Goal: Information Seeking & Learning: Learn about a topic

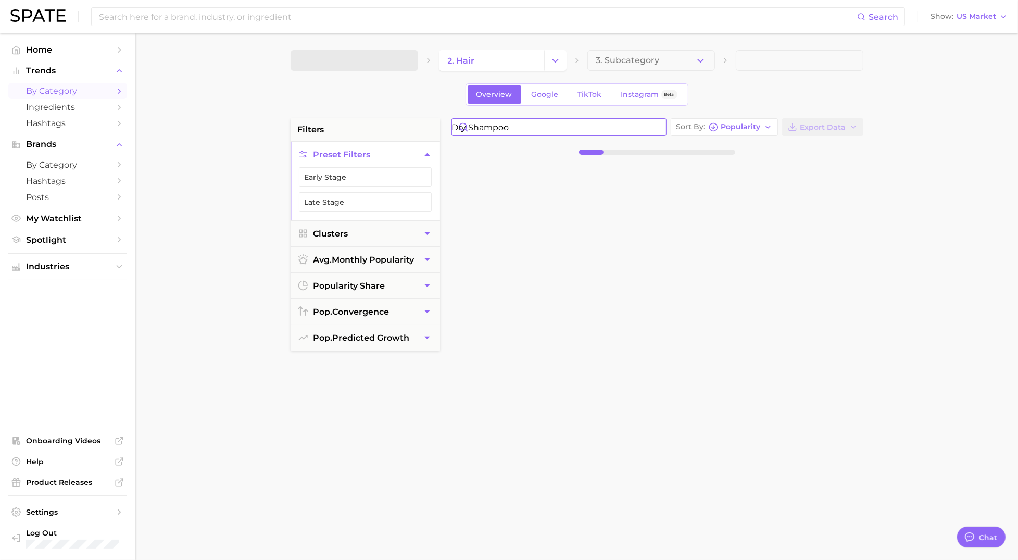
drag, startPoint x: 535, startPoint y: 127, endPoint x: 396, endPoint y: 124, distance: 139.6
click at [396, 124] on div "filters Preset Filters Early Stage Late Stage Clusters avg. monthly popularity …" at bounding box center [580, 444] width 578 height 653
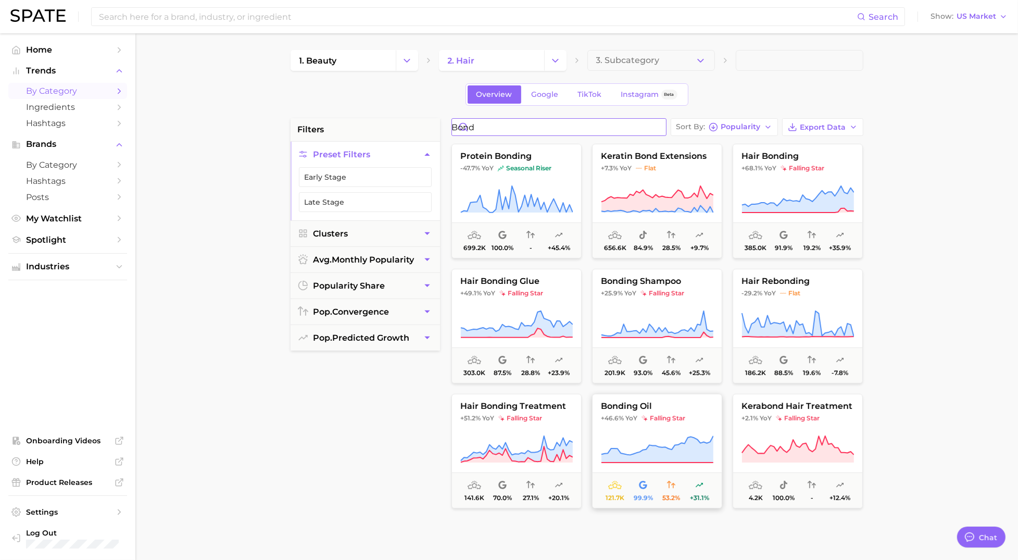
type input "bond"
click at [635, 456] on icon at bounding box center [657, 449] width 112 height 27
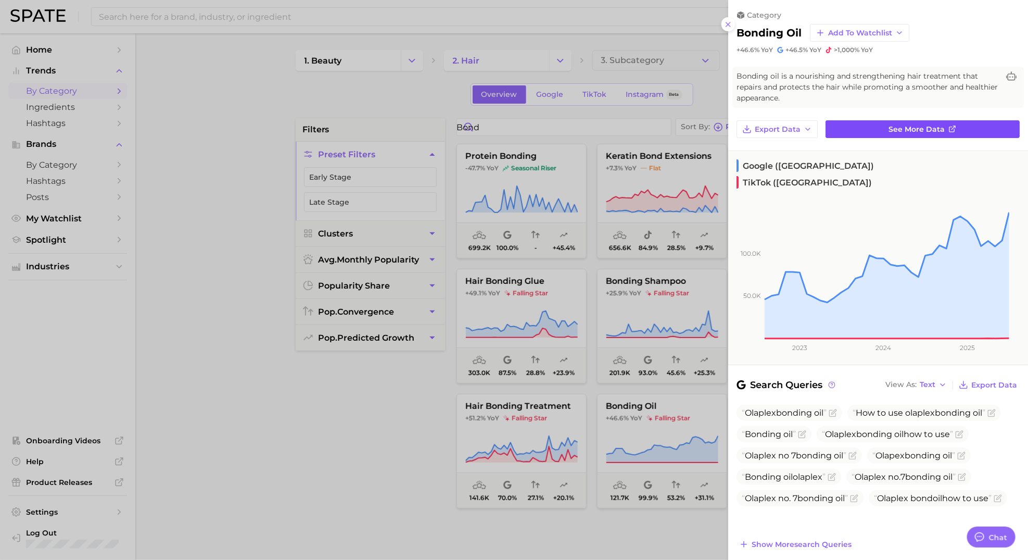
click at [929, 131] on span "See more data" at bounding box center [917, 129] width 56 height 9
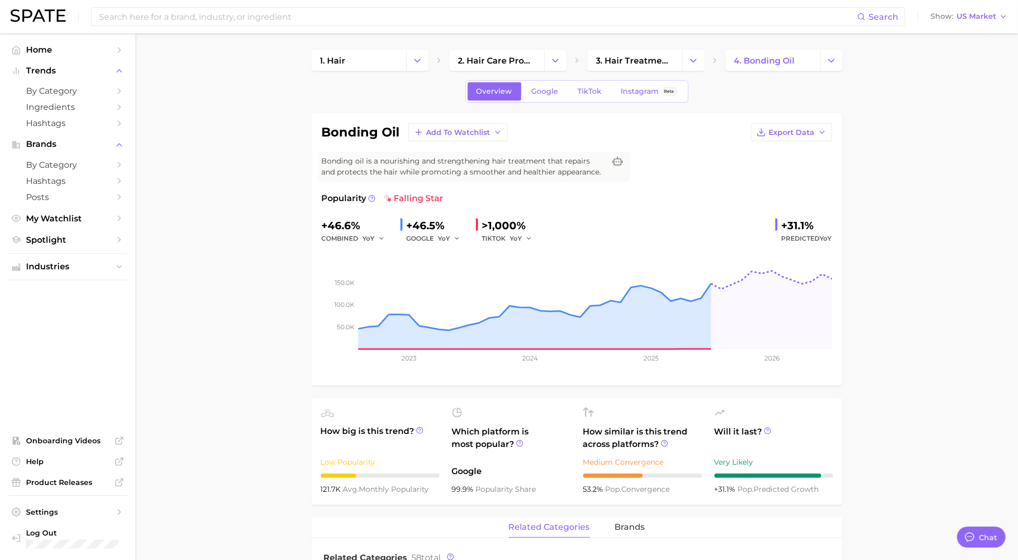
click at [589, 93] on span "TikTok" at bounding box center [590, 91] width 24 height 9
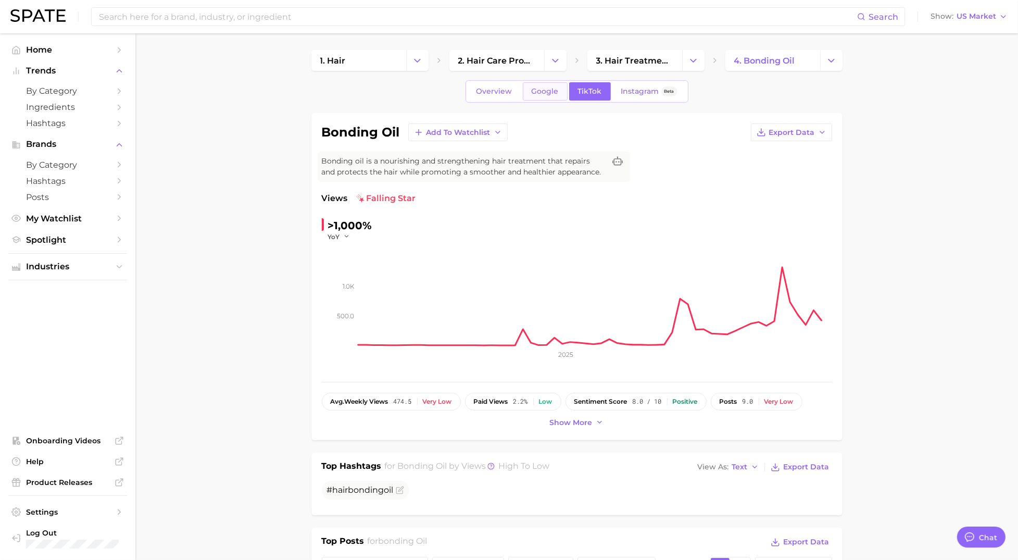
click at [550, 89] on span "Google" at bounding box center [545, 91] width 27 height 9
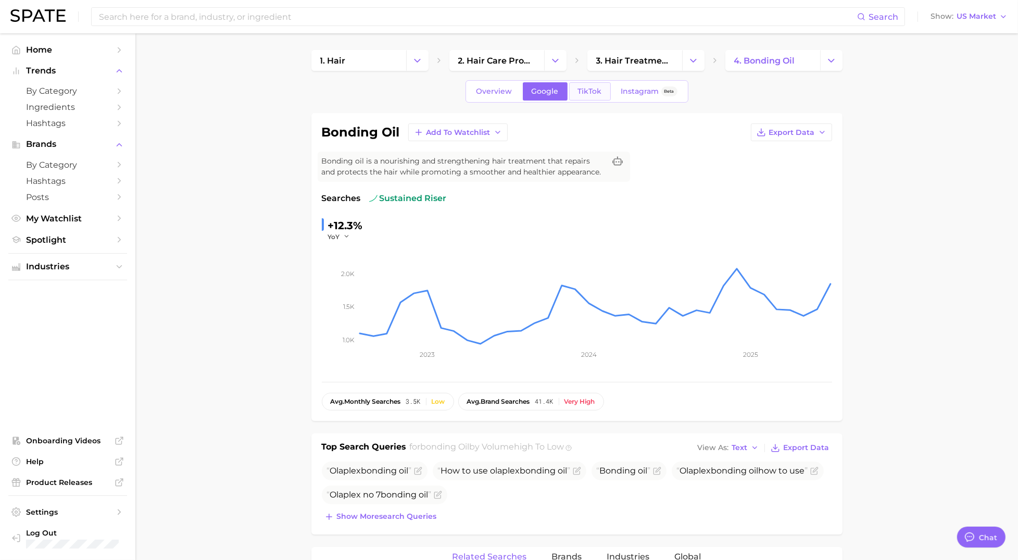
click at [578, 89] on span "TikTok" at bounding box center [590, 91] width 24 height 9
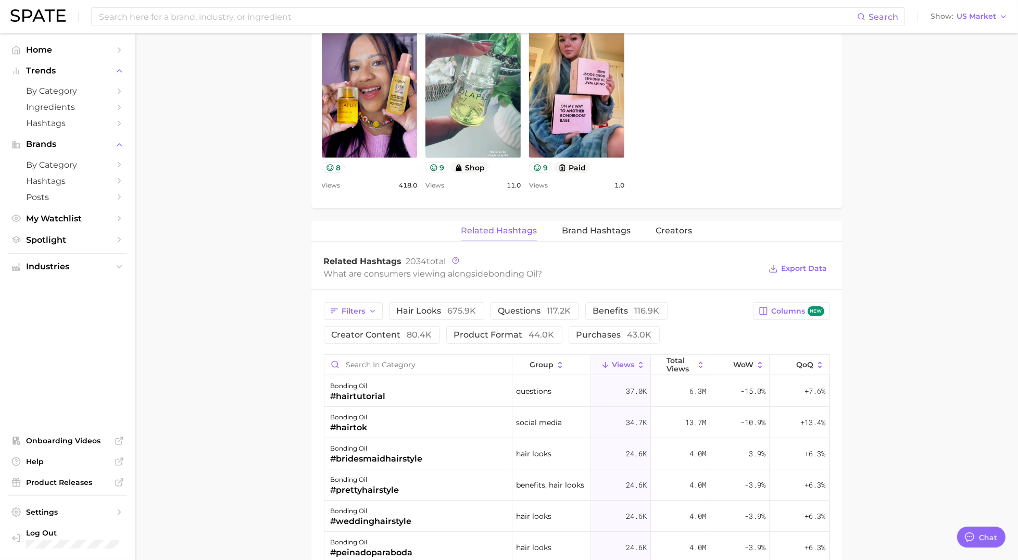
scroll to position [594, 0]
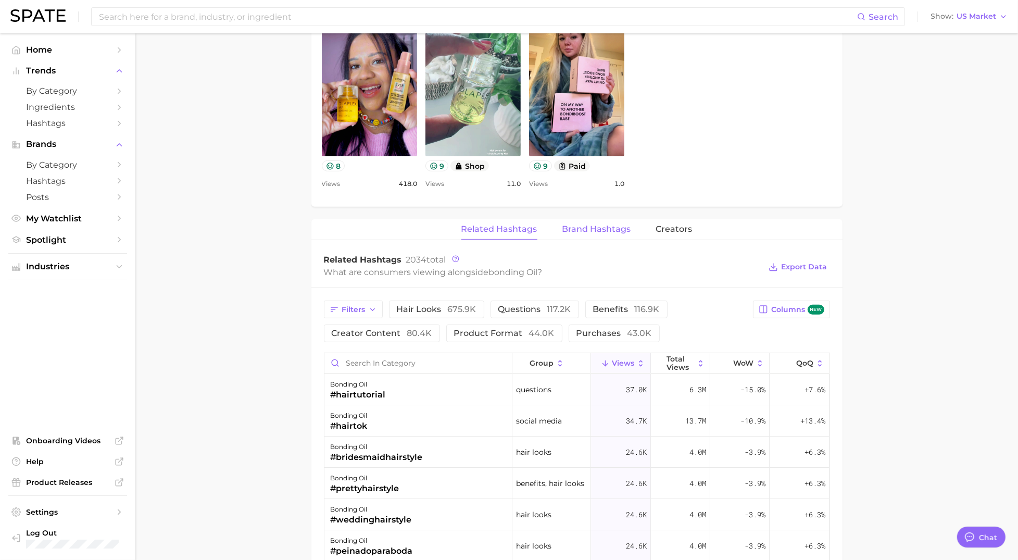
click at [623, 235] on button "Brand Hashtags" at bounding box center [596, 229] width 69 height 20
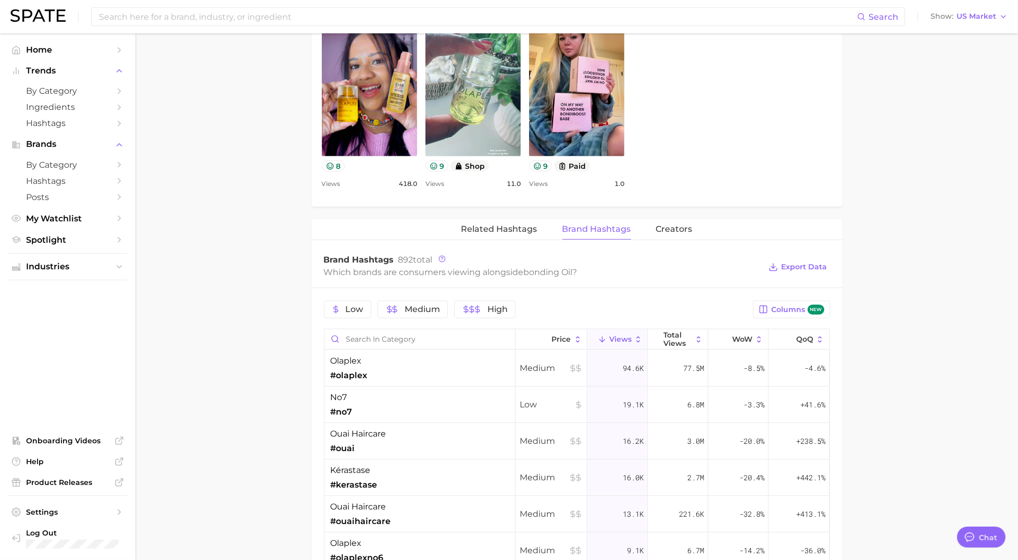
scroll to position [0, 0]
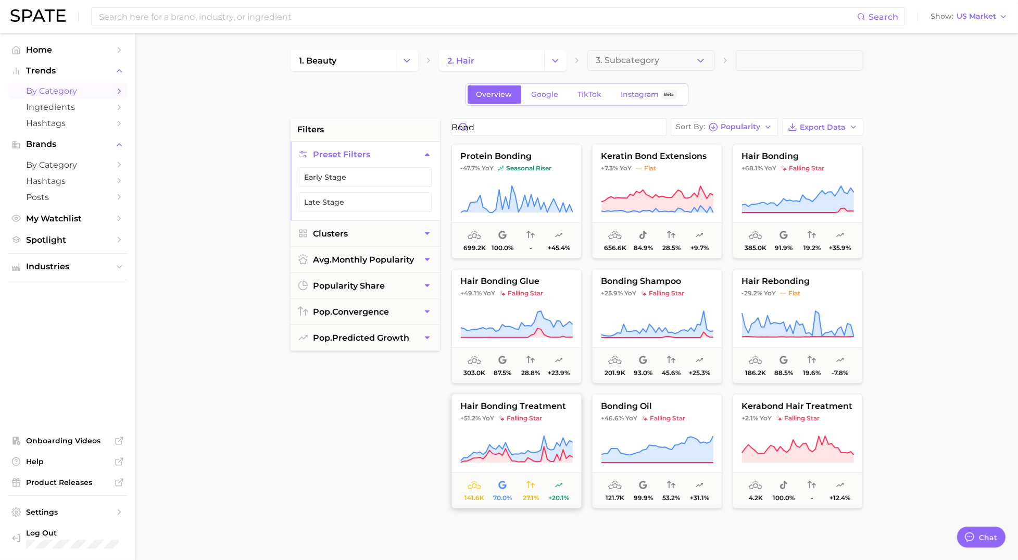
click at [502, 441] on icon at bounding box center [516, 449] width 112 height 29
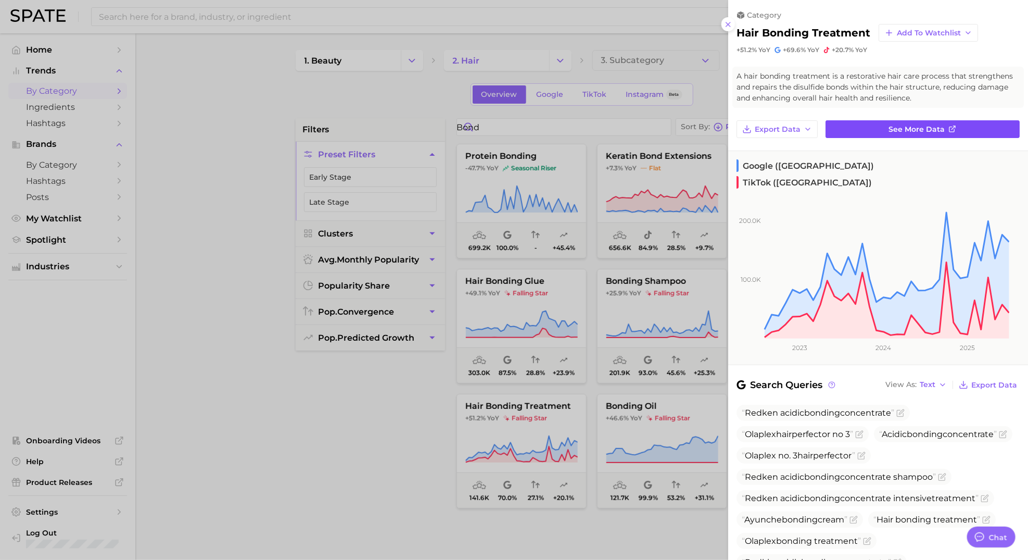
click at [949, 125] on icon at bounding box center [953, 129] width 8 height 8
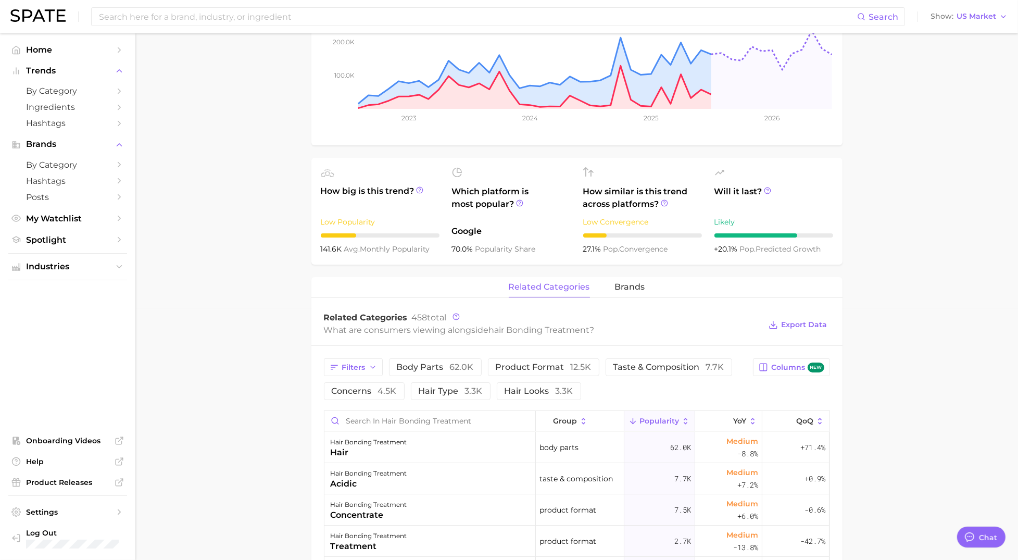
scroll to position [265, 0]
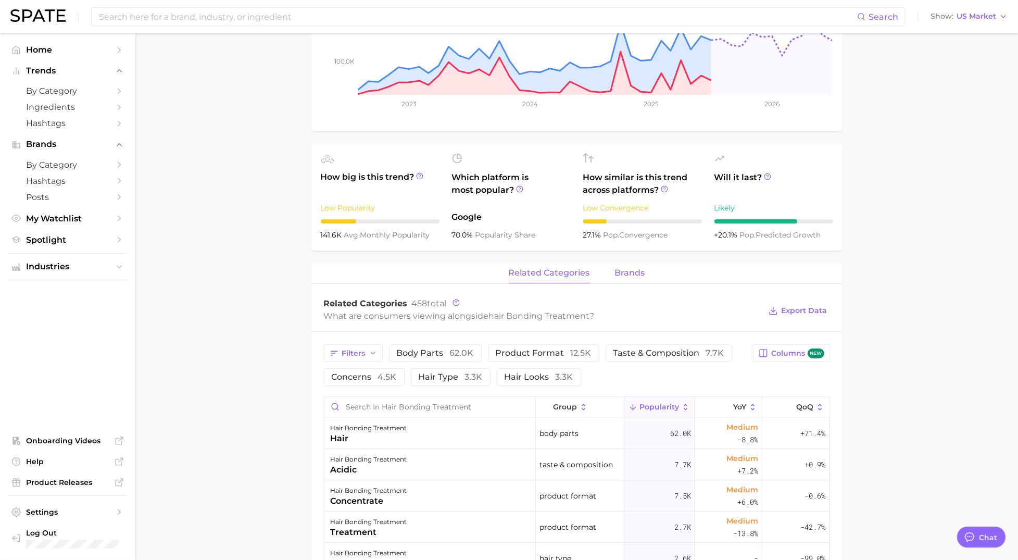
click at [634, 274] on span "brands" at bounding box center [630, 272] width 30 height 9
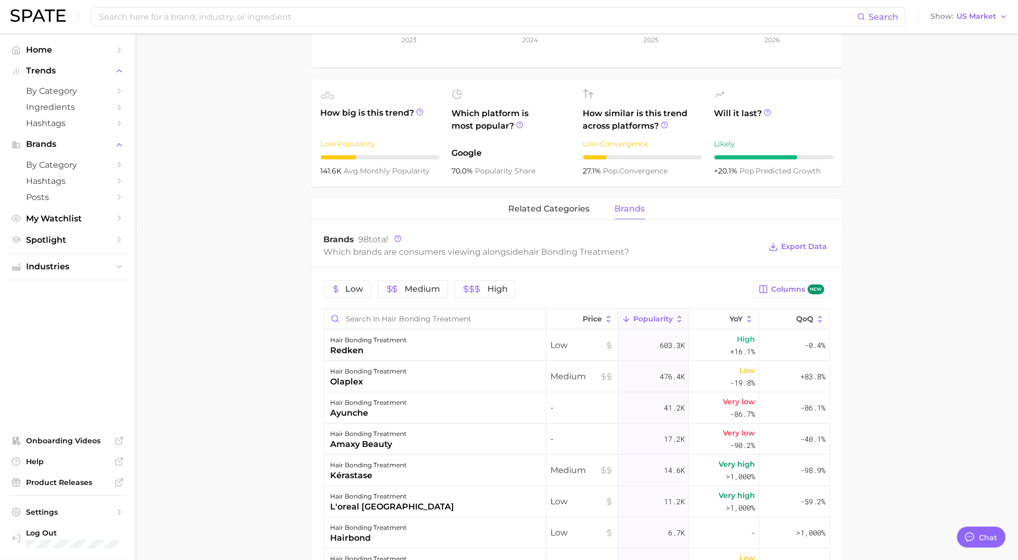
scroll to position [334, 0]
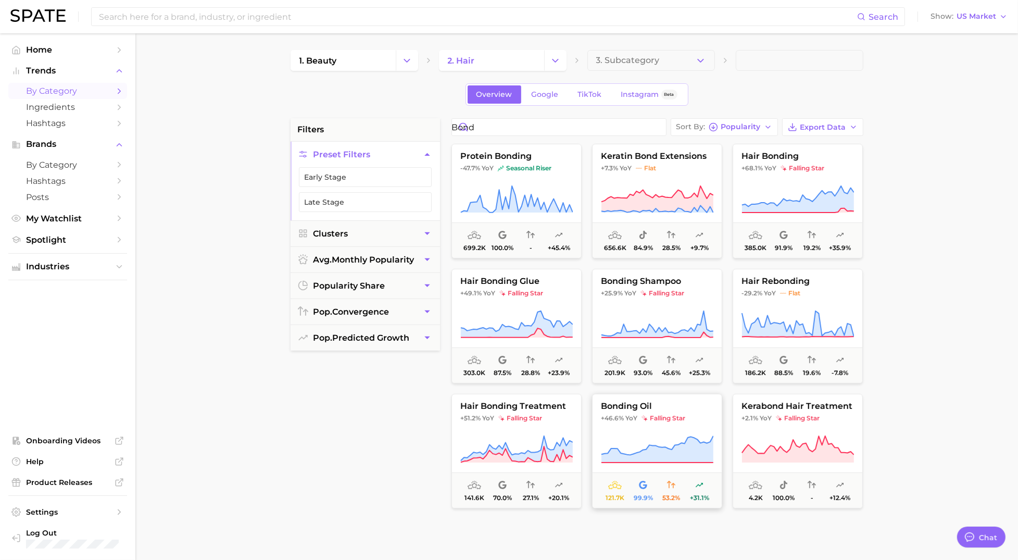
click at [674, 444] on icon at bounding box center [657, 445] width 112 height 19
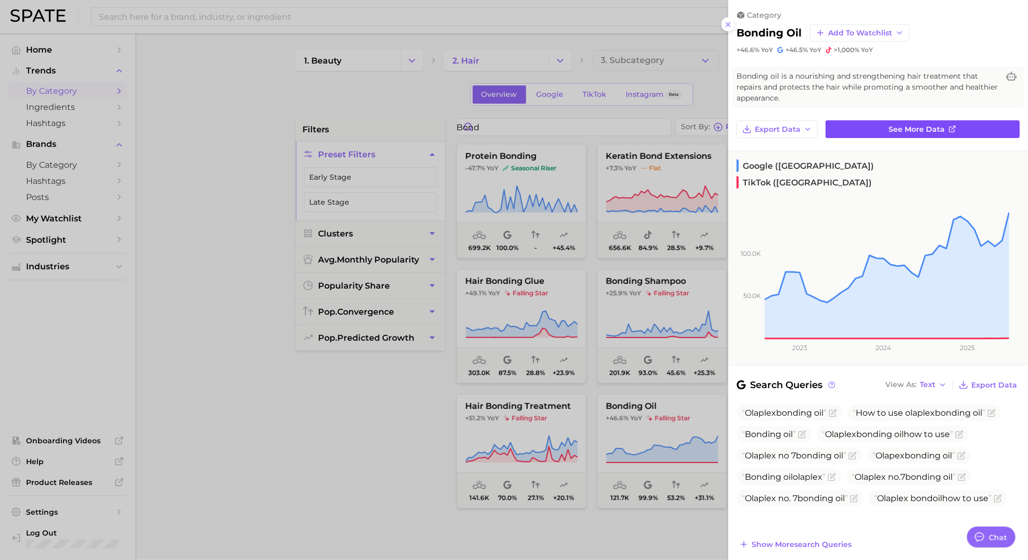
click at [928, 133] on span "See more data" at bounding box center [917, 129] width 56 height 9
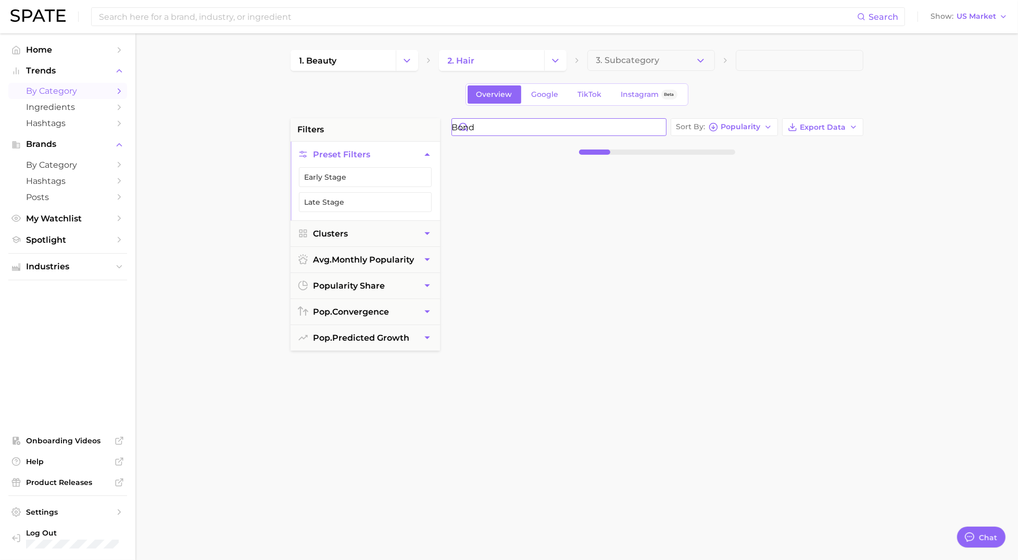
drag, startPoint x: 501, startPoint y: 132, endPoint x: 448, endPoint y: 134, distance: 53.7
click at [448, 134] on div "bond Sort By Popularity Export Data" at bounding box center [657, 382] width 422 height 528
type input "texturizing spray"
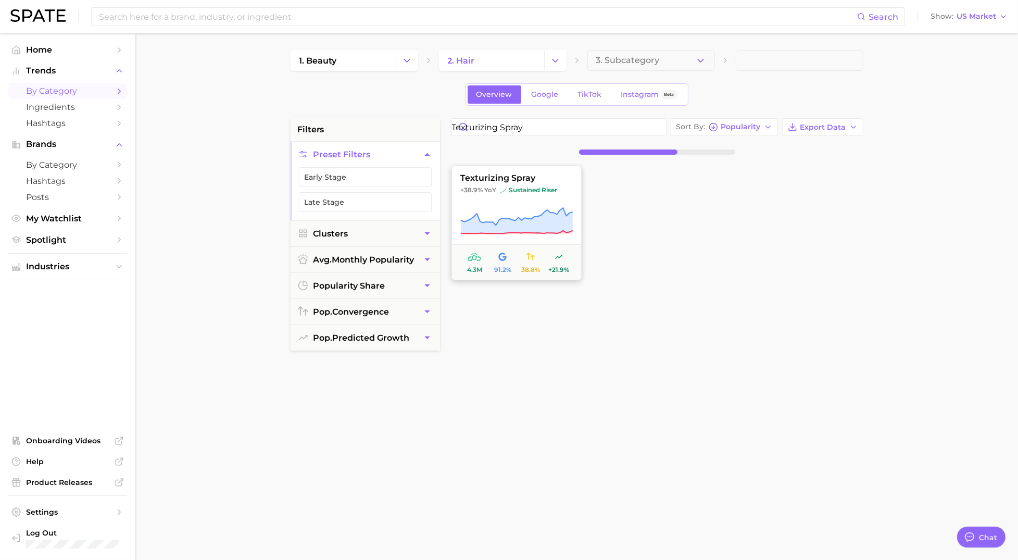
click at [520, 232] on icon at bounding box center [516, 231] width 112 height 3
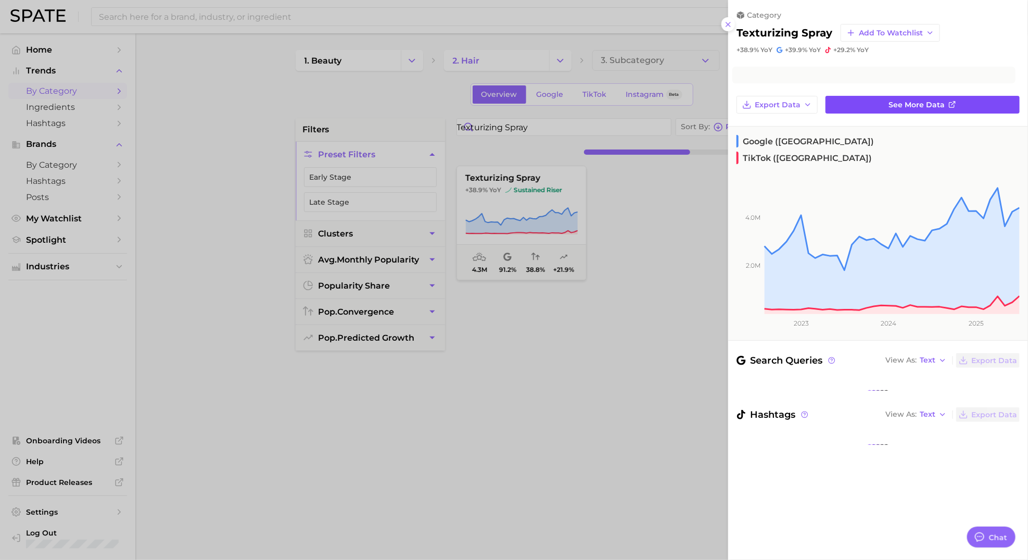
click at [958, 104] on link "See more data" at bounding box center [923, 105] width 194 height 18
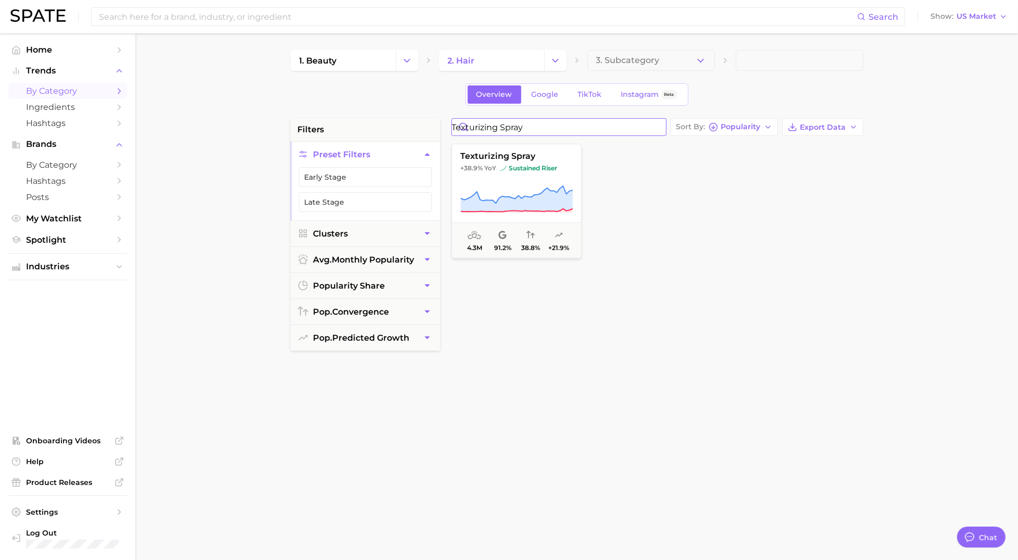
click at [529, 130] on input "texturizing spray" at bounding box center [559, 127] width 214 height 17
drag, startPoint x: 525, startPoint y: 128, endPoint x: 548, endPoint y: 126, distance: 22.4
click at [548, 126] on input "texturizing spray" at bounding box center [559, 127] width 214 height 17
type input "texturizing Powder"
click at [506, 211] on icon at bounding box center [516, 208] width 112 height 7
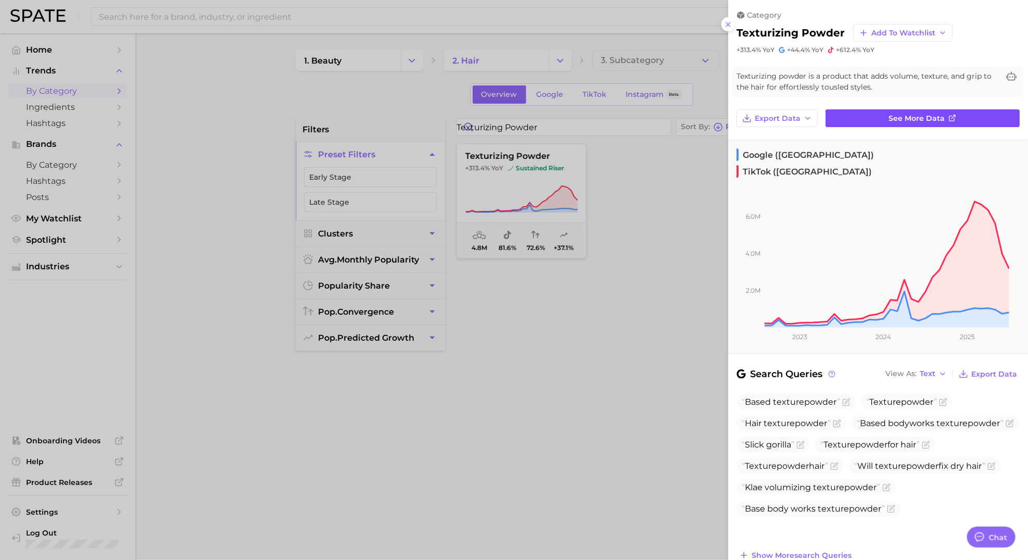
click at [919, 114] on span "See more data" at bounding box center [917, 118] width 56 height 9
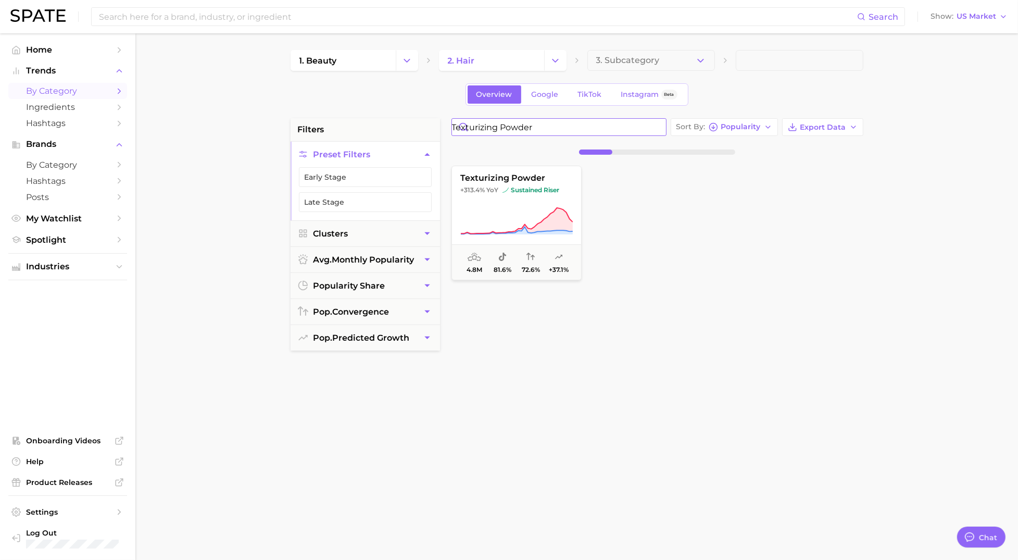
drag, startPoint x: 560, startPoint y: 127, endPoint x: 420, endPoint y: 130, distance: 140.1
click at [420, 130] on div "filters Preset Filters Early Stage Late Stage Clusters avg. monthly popularity …" at bounding box center [580, 444] width 578 height 653
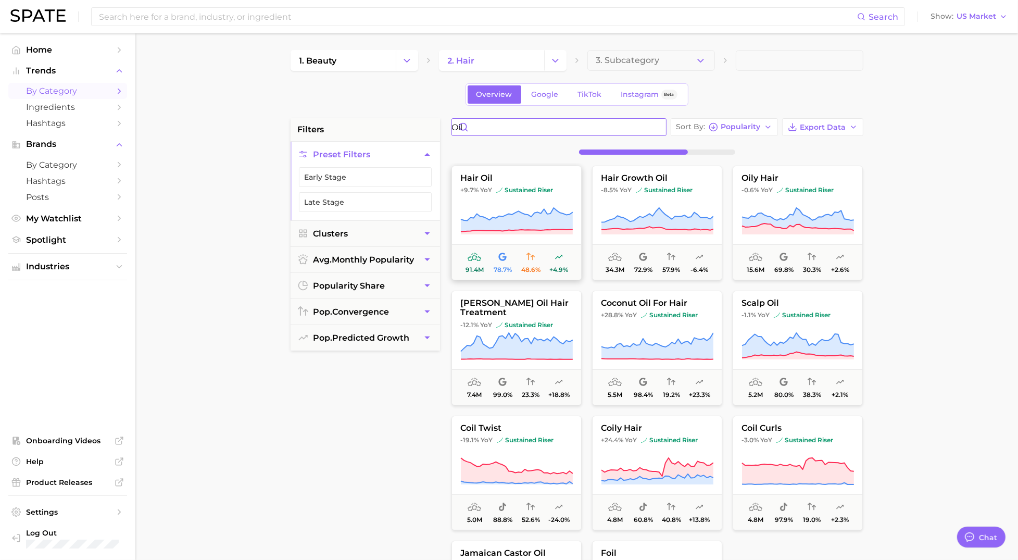
type input "oil"
click at [551, 225] on icon at bounding box center [516, 220] width 112 height 24
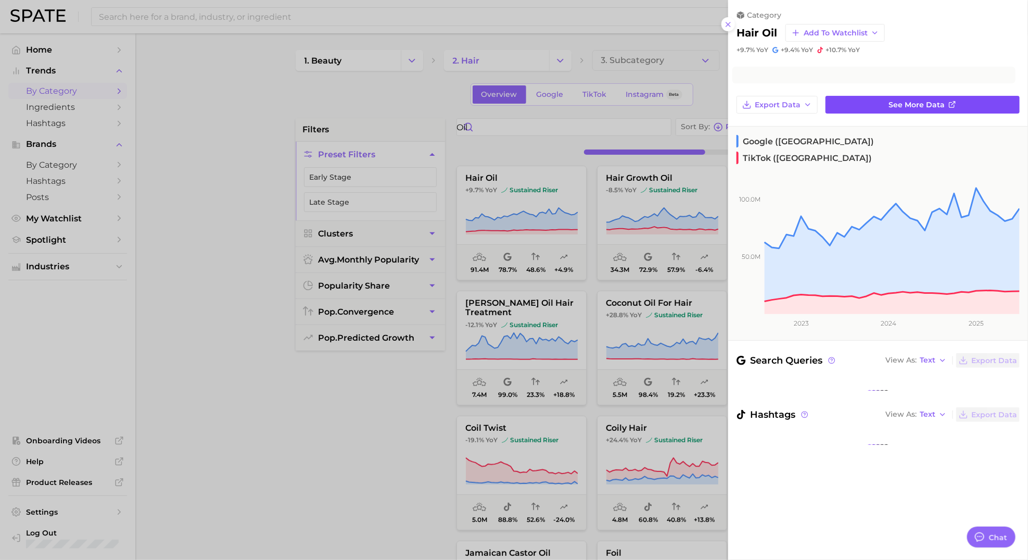
click at [924, 101] on span "See more data" at bounding box center [917, 104] width 56 height 9
